Goal: Task Accomplishment & Management: Check status

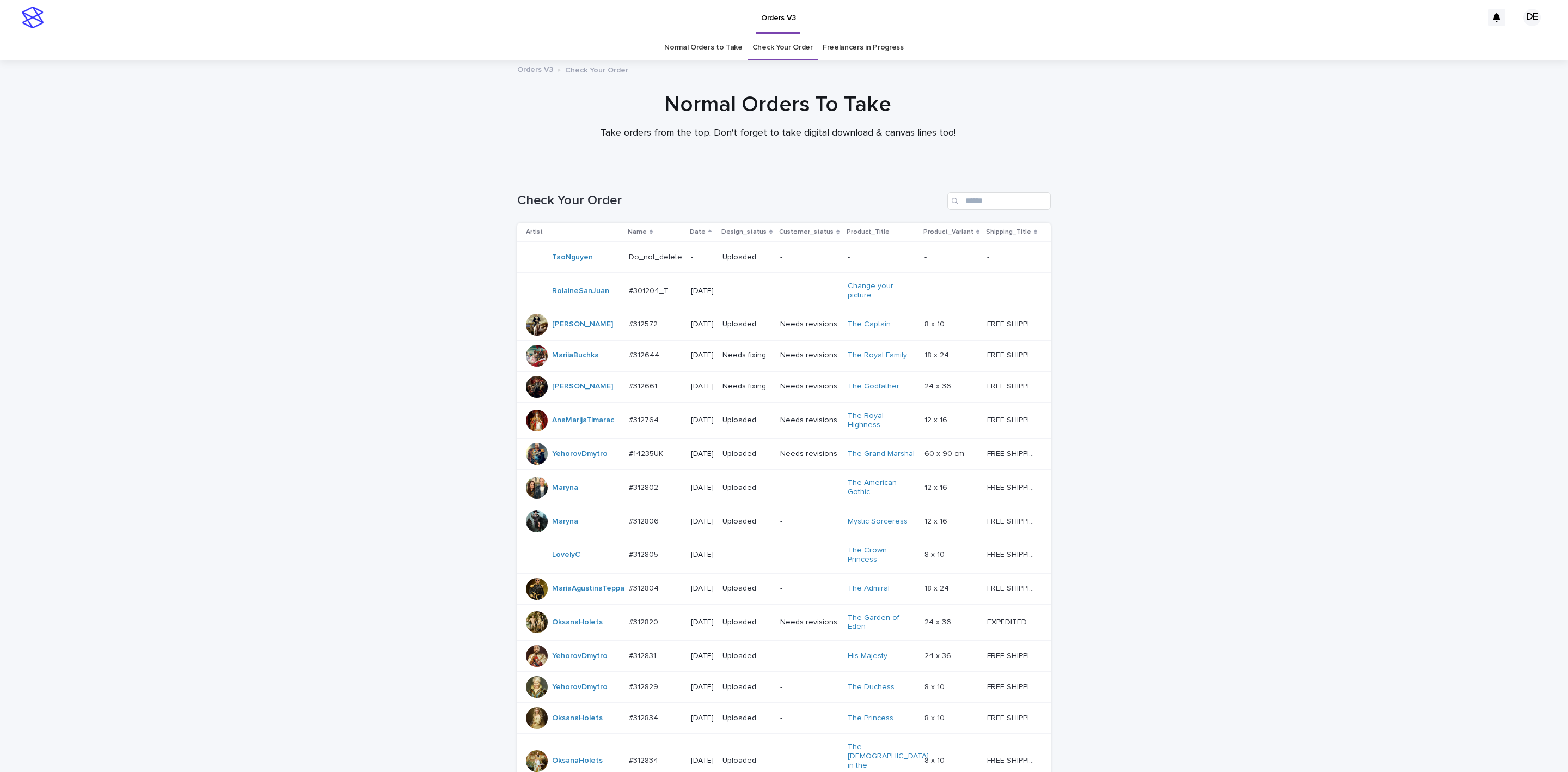
click at [785, 52] on link "Check Your Order" at bounding box center [783, 47] width 61 height 25
click at [692, 233] on p "Date" at bounding box center [698, 232] width 16 height 12
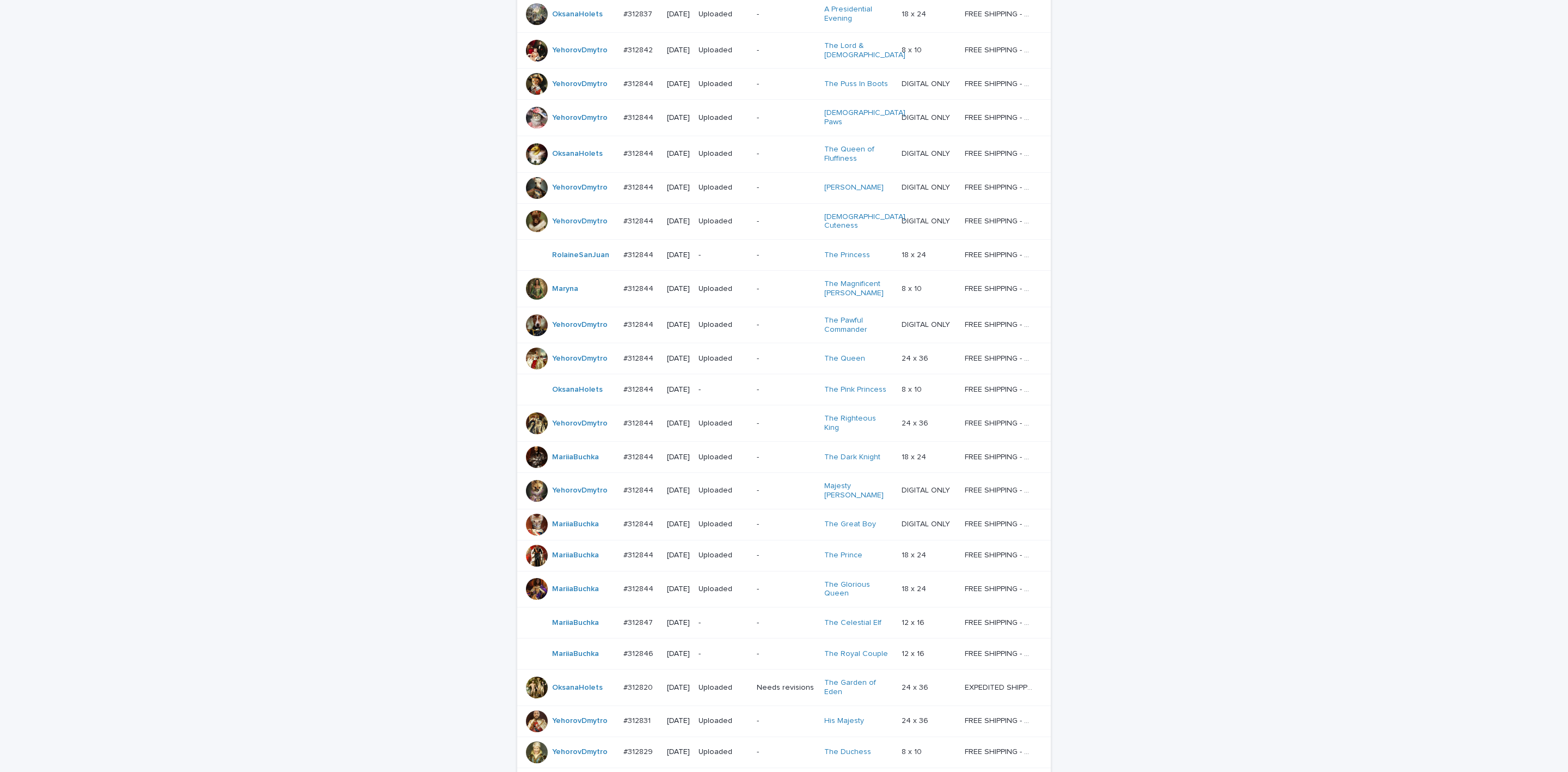
scroll to position [167, 0]
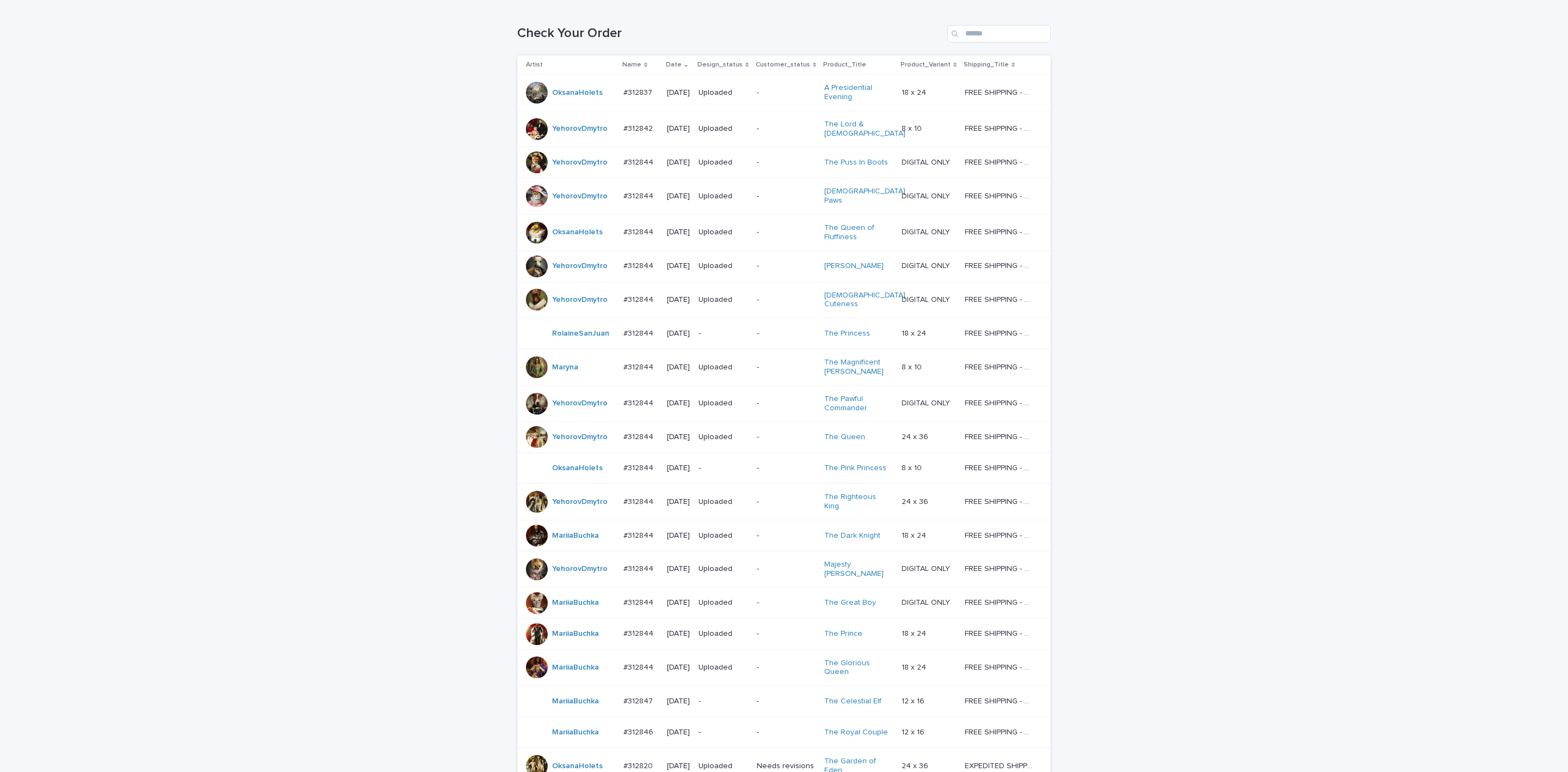
click at [1208, 629] on div "Loading... Saving… Loading... Saving… Check Your Order Artist Name Date Design_…" at bounding box center [784, 599] width 1568 height 1192
click at [0, 756] on div "Loading... Saving… Loading... Saving… Check Your Order Artist Name Date Design_…" at bounding box center [784, 599] width 1568 height 1192
click at [21, 724] on div "Loading... Saving… Loading... Saving… Check Your Order Artist Name Date Design_…" at bounding box center [784, 599] width 1568 height 1192
click at [1269, 210] on div "Loading... Saving… Loading... Saving… Check Your Order Artist Name Date Design_…" at bounding box center [784, 599] width 1568 height 1192
click at [1457, 536] on div "Loading... Saving… Loading... Saving… Check Your Order Artist Name Date Design_…" at bounding box center [784, 602] width 1568 height 1197
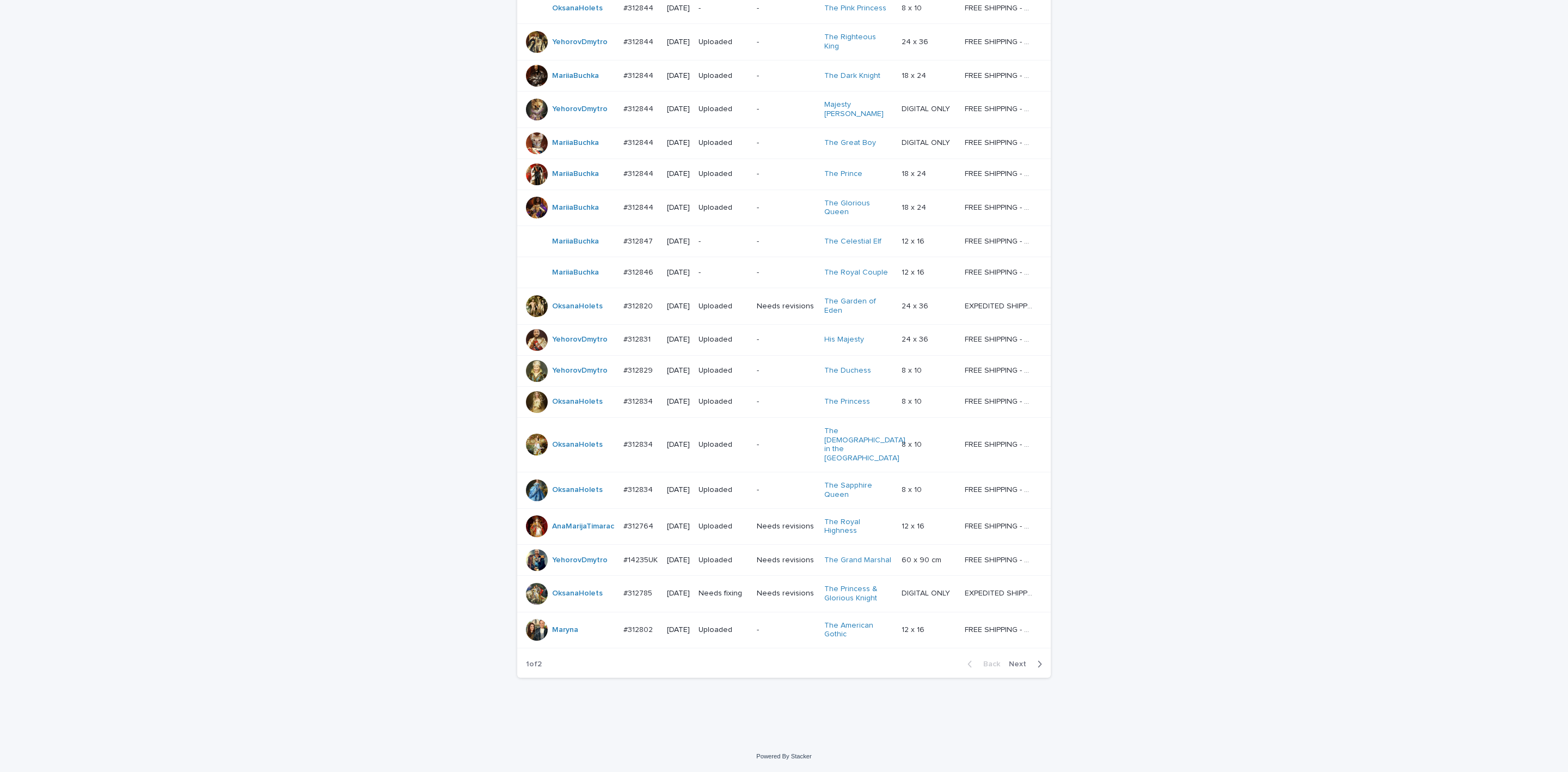
scroll to position [657, 0]
click at [98, 238] on div "Loading... Saving… Loading... Saving… Check Your Order Artist Name Date Design_…" at bounding box center [784, 142] width 1568 height 1197
